Goal: Task Accomplishment & Management: Manage account settings

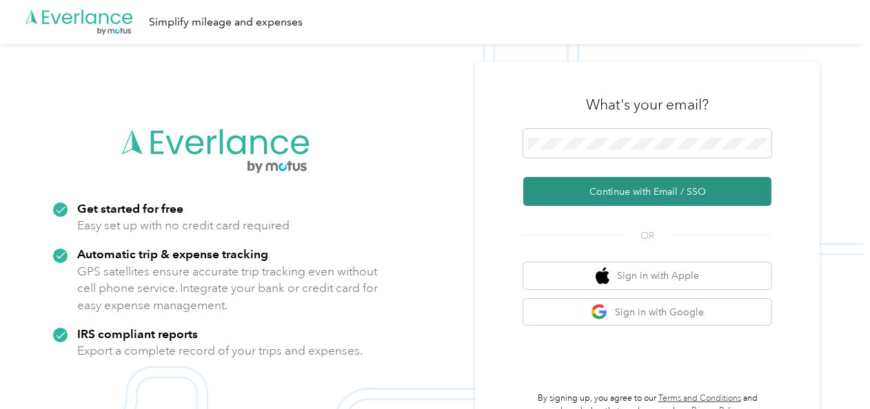
click at [629, 187] on button "Continue with Email / SSO" at bounding box center [647, 191] width 248 height 29
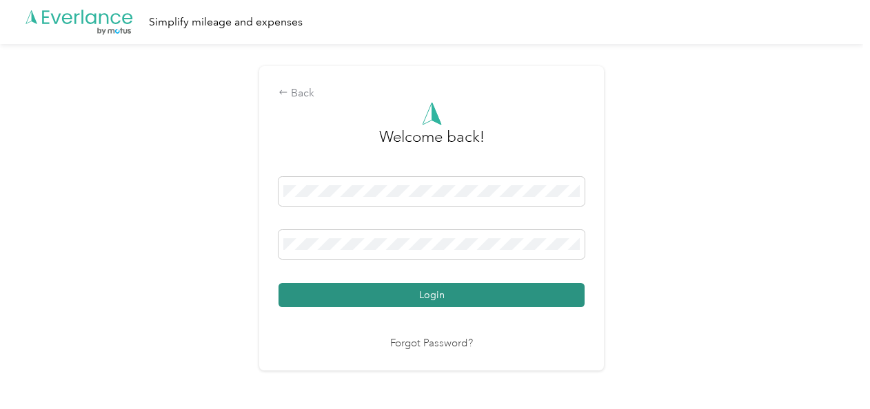
click at [480, 299] on button "Login" at bounding box center [431, 295] width 306 height 24
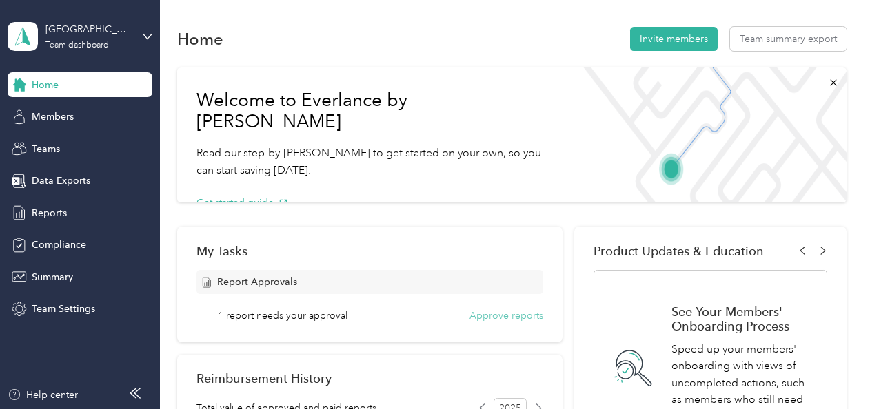
click at [491, 312] on button "Approve reports" at bounding box center [506, 316] width 74 height 14
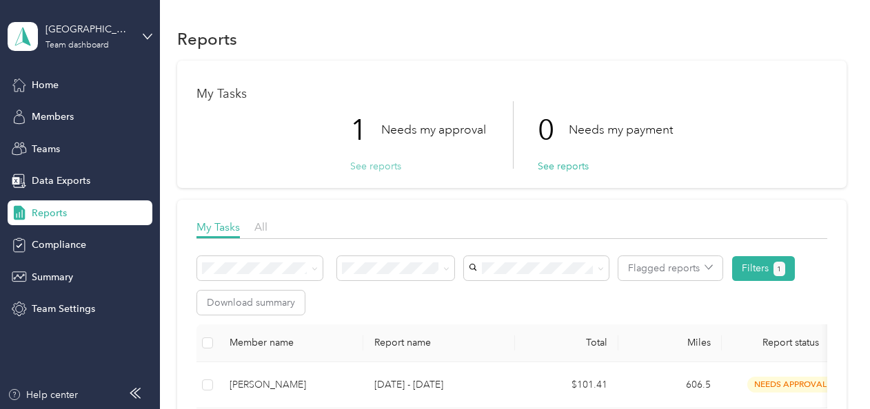
click at [369, 166] on button "See reports" at bounding box center [375, 166] width 51 height 14
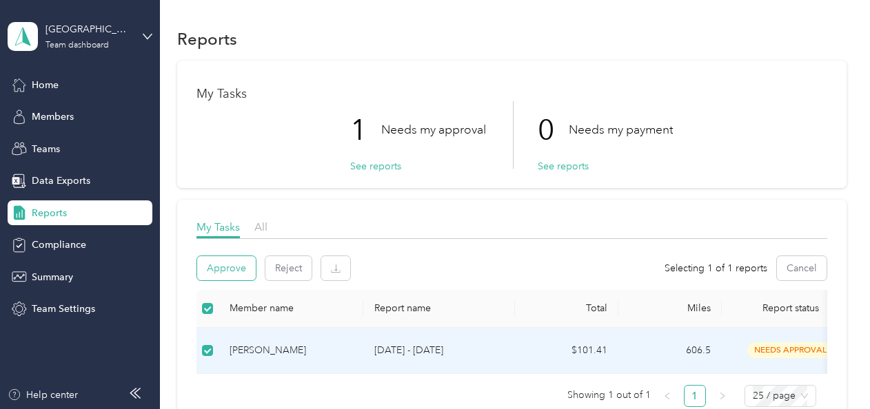
click at [237, 263] on button "Approve" at bounding box center [226, 268] width 59 height 24
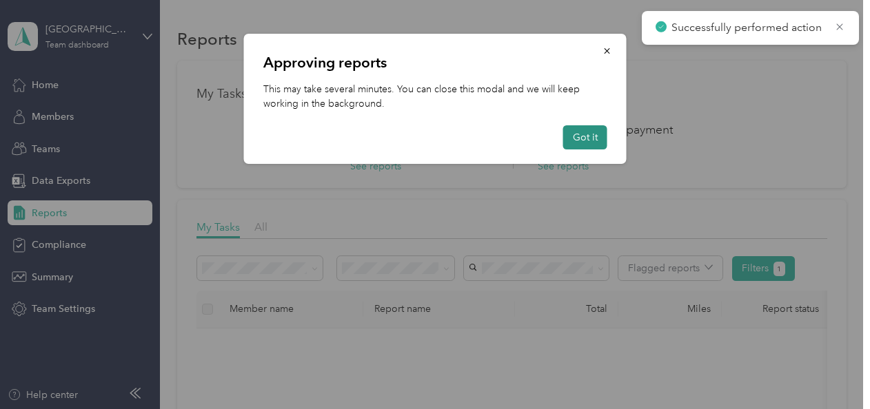
click at [591, 141] on button "Got it" at bounding box center [585, 137] width 44 height 24
